Goal: Task Accomplishment & Management: Manage account settings

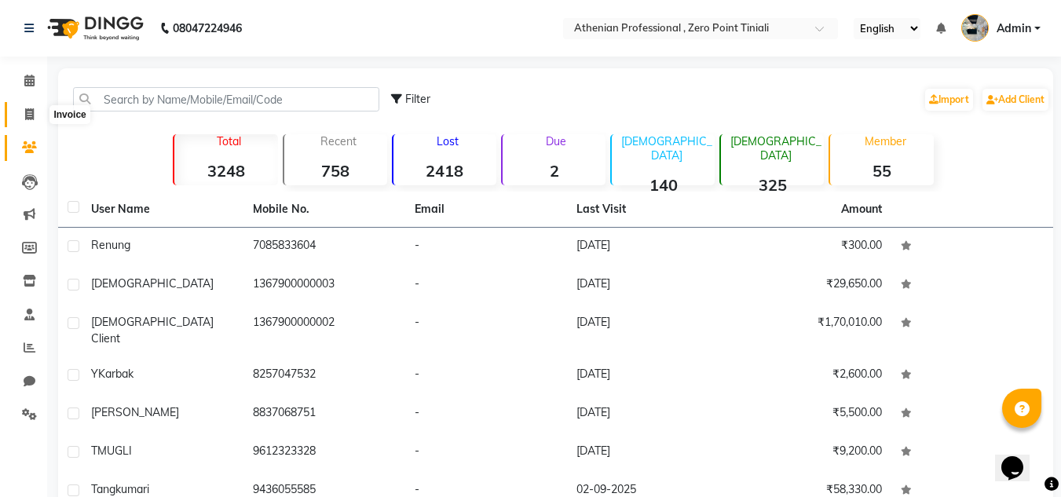
click at [23, 121] on span at bounding box center [29, 115] width 27 height 18
select select "service"
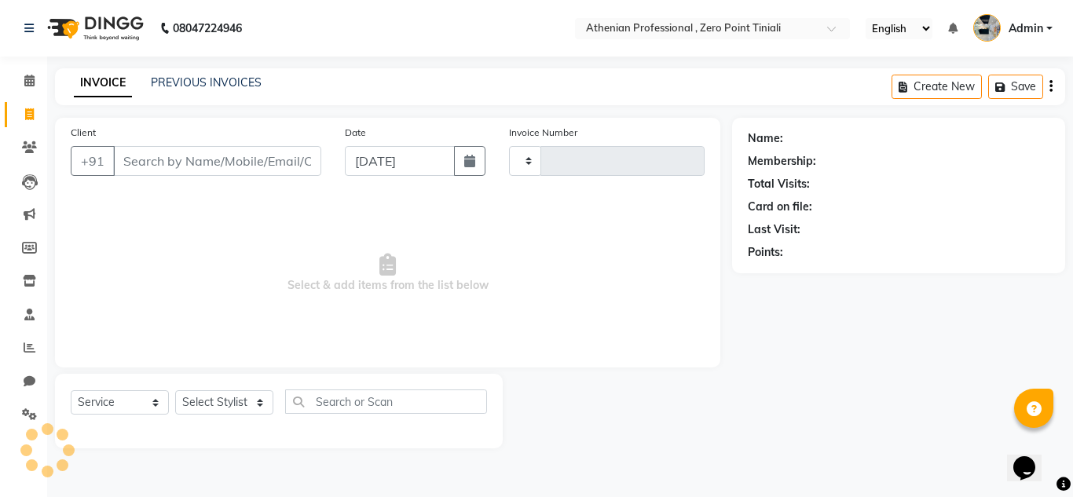
type input "2311"
select select "8300"
click at [202, 77] on link "PREVIOUS INVOICES" at bounding box center [206, 82] width 111 height 14
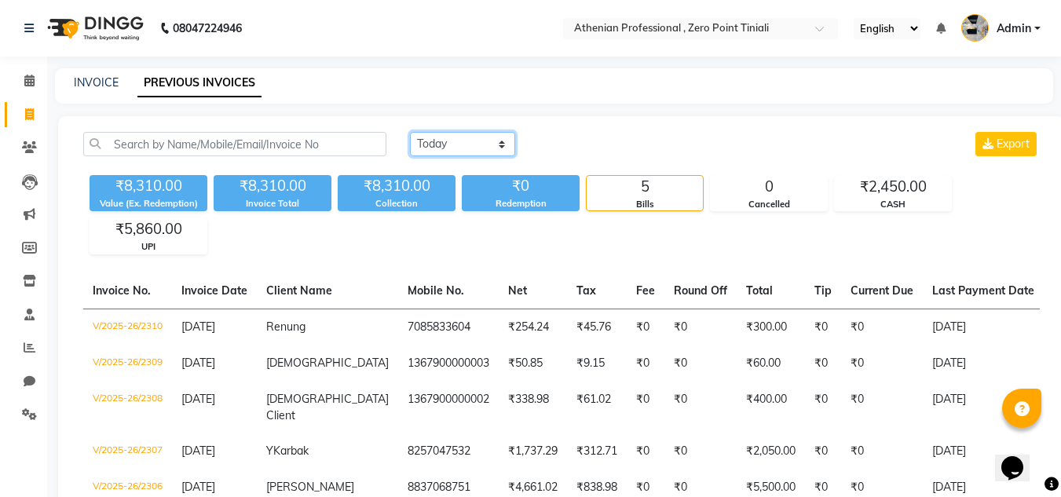
drag, startPoint x: 441, startPoint y: 148, endPoint x: 425, endPoint y: 147, distance: 15.8
click at [425, 147] on select "[DATE] [DATE] Custom Range" at bounding box center [462, 144] width 105 height 24
select select "range"
click at [410, 132] on select "[DATE] [DATE] Custom Range" at bounding box center [462, 144] width 105 height 24
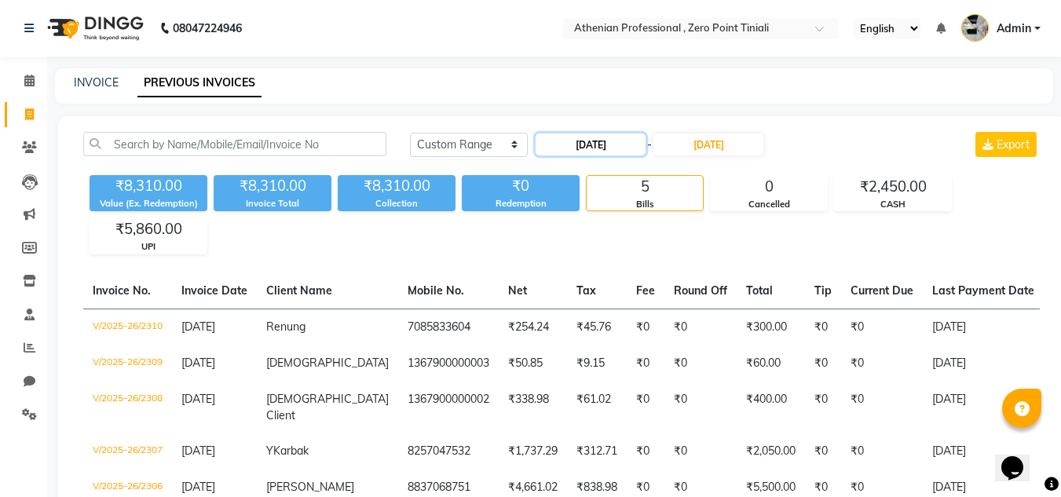
click at [602, 145] on input "[DATE]" at bounding box center [591, 145] width 110 height 22
select select "9"
select select "2025"
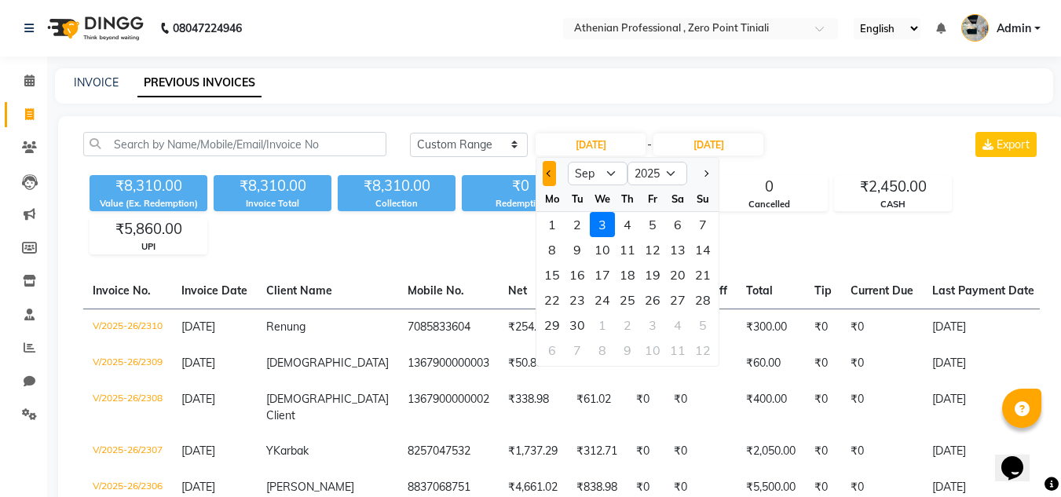
click at [548, 177] on button "Previous month" at bounding box center [549, 173] width 13 height 25
select select "8"
click at [651, 226] on div "1" at bounding box center [652, 224] width 25 height 25
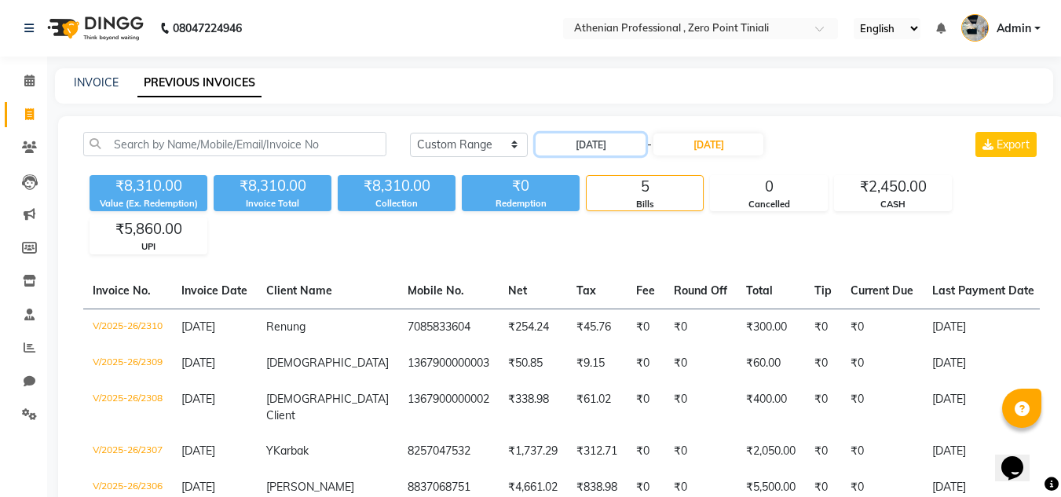
type input "[DATE]"
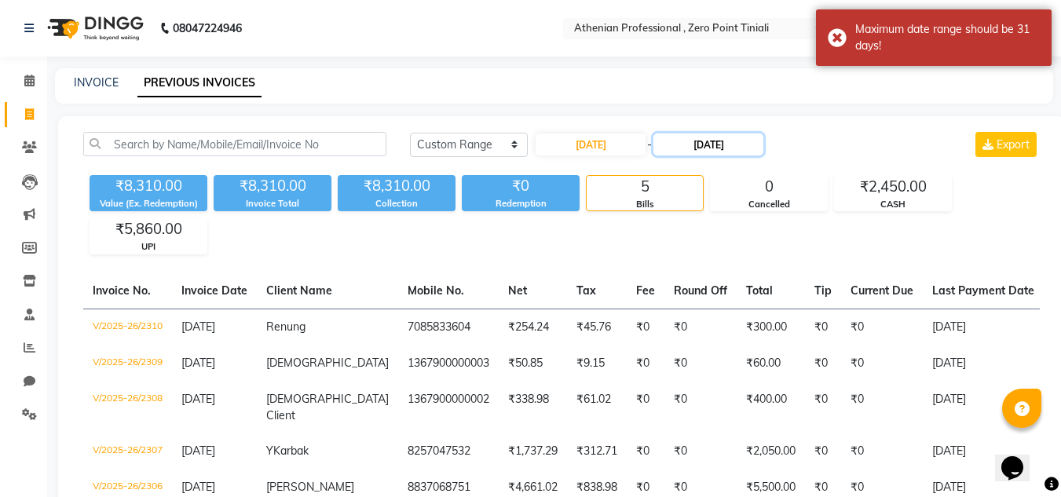
click at [734, 148] on input "[DATE]" at bounding box center [709, 145] width 110 height 22
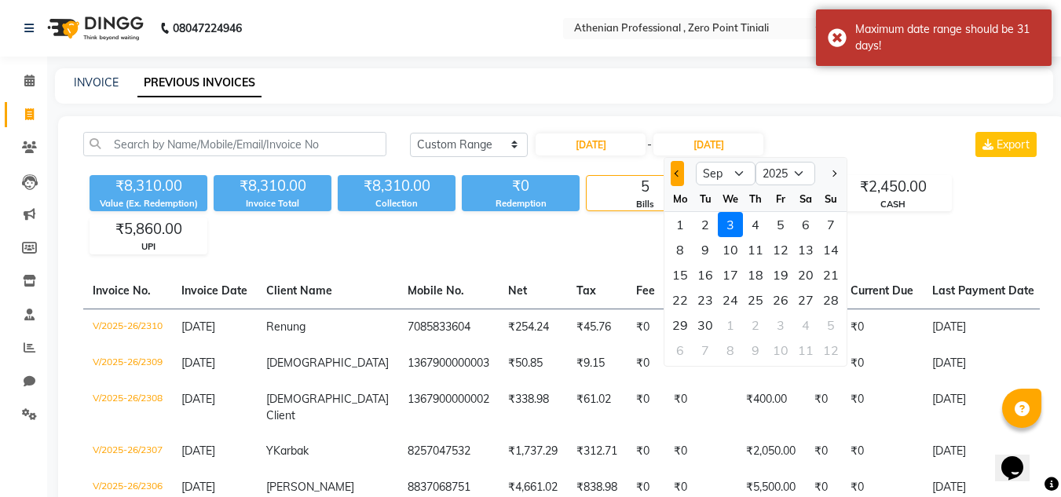
click at [676, 172] on span "Previous month" at bounding box center [678, 173] width 6 height 6
select select "8"
click at [784, 224] on div "1" at bounding box center [780, 224] width 25 height 25
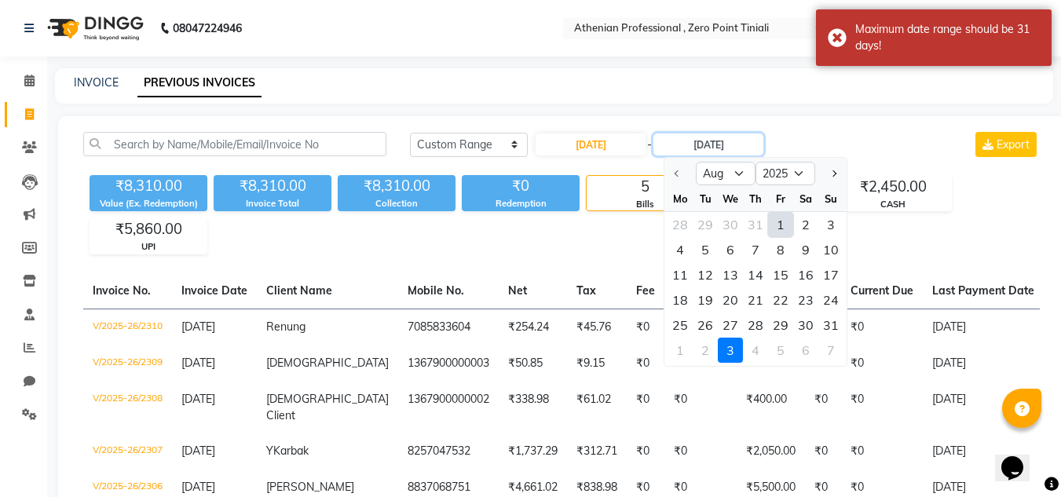
type input "[DATE]"
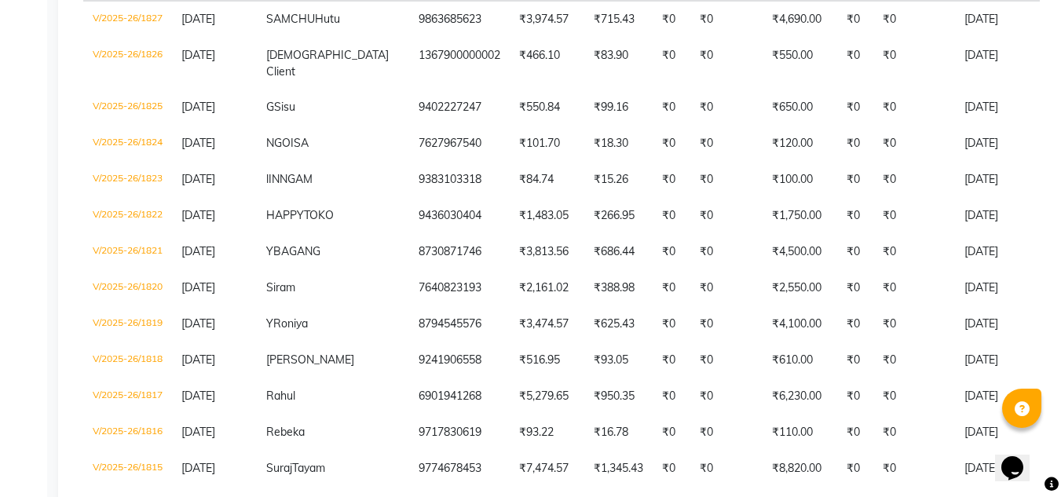
scroll to position [575, 0]
